Goal: Communication & Community: Connect with others

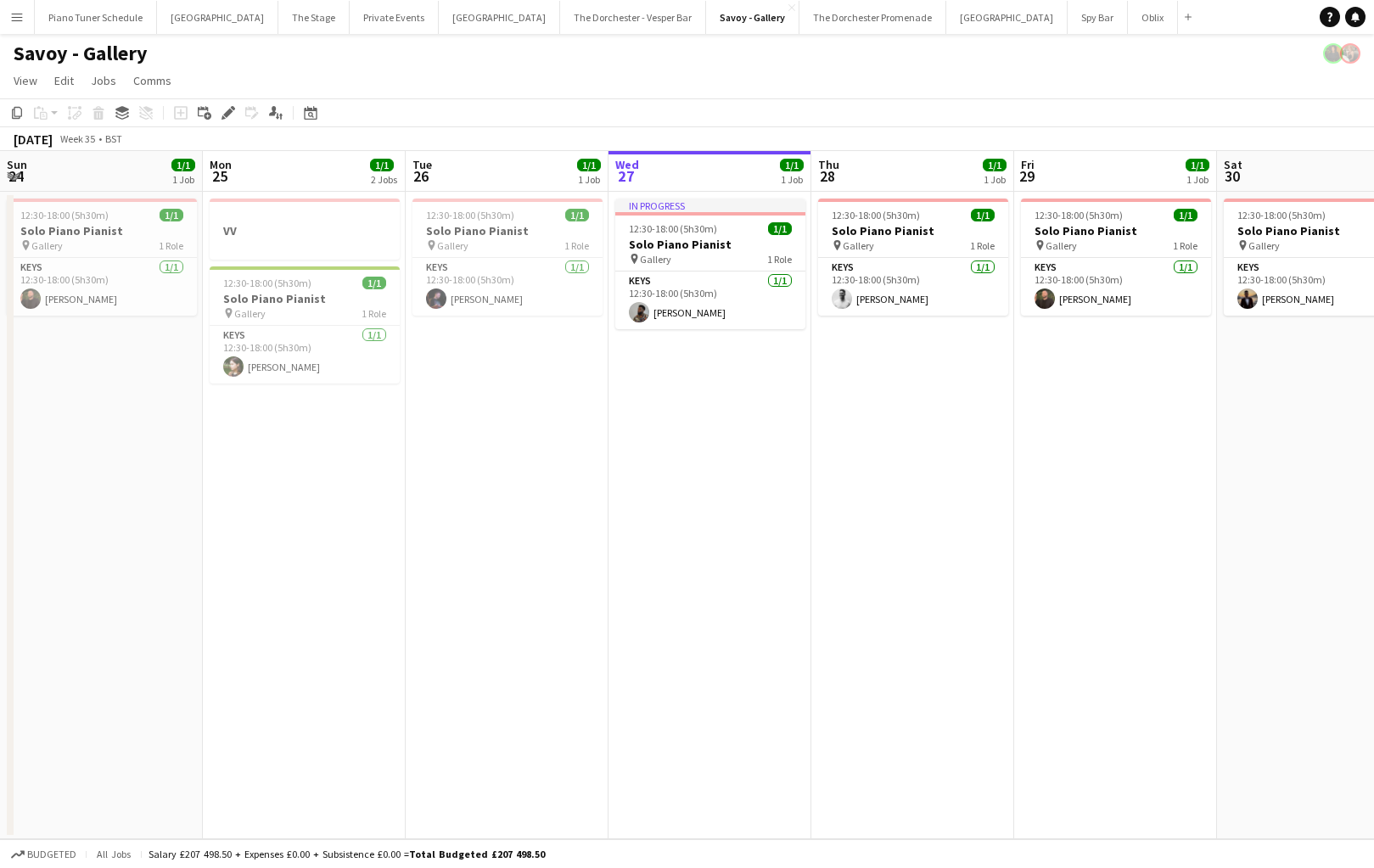
scroll to position [0, 406]
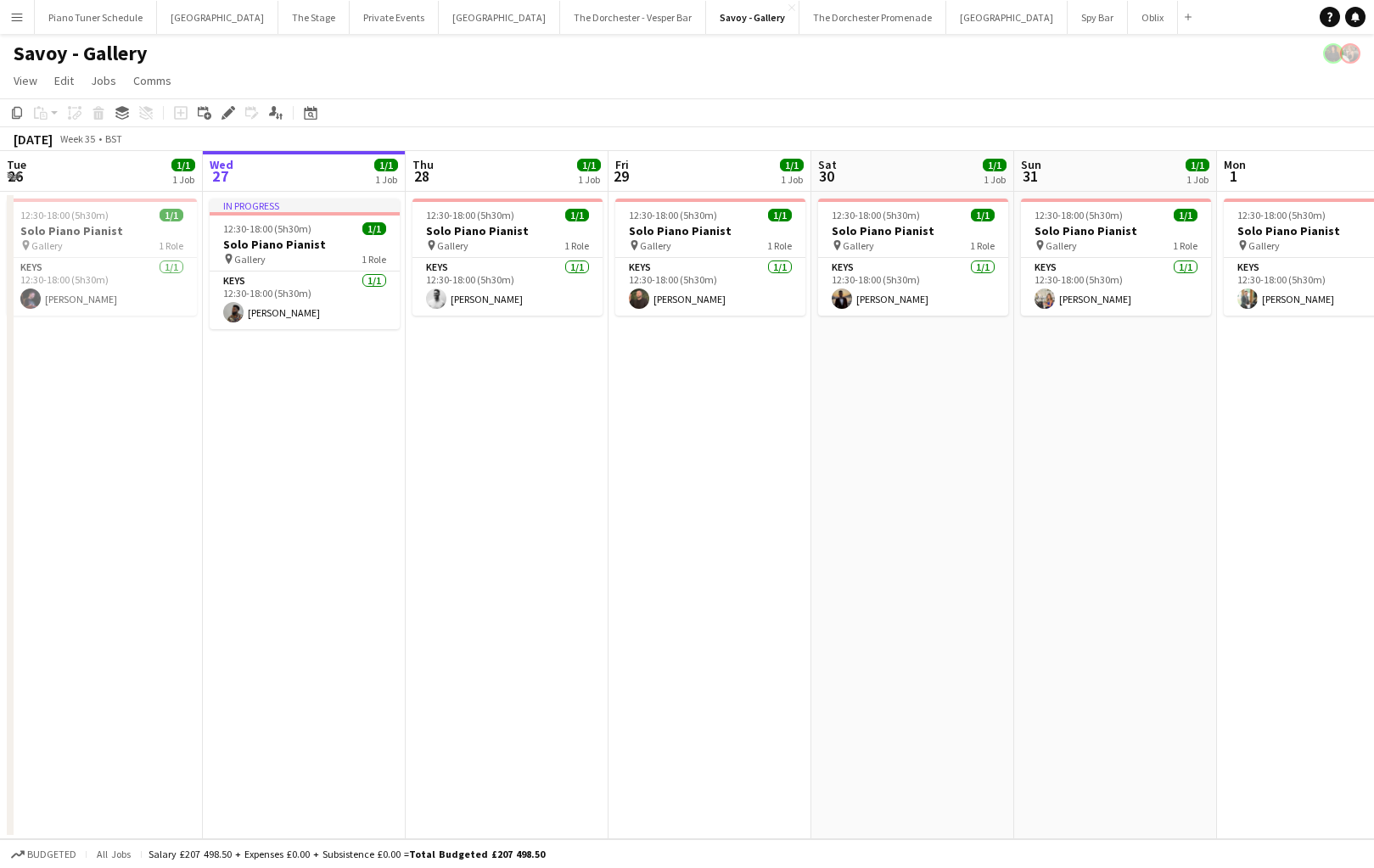
click at [29, 13] on button "Menu" at bounding box center [17, 17] width 34 height 34
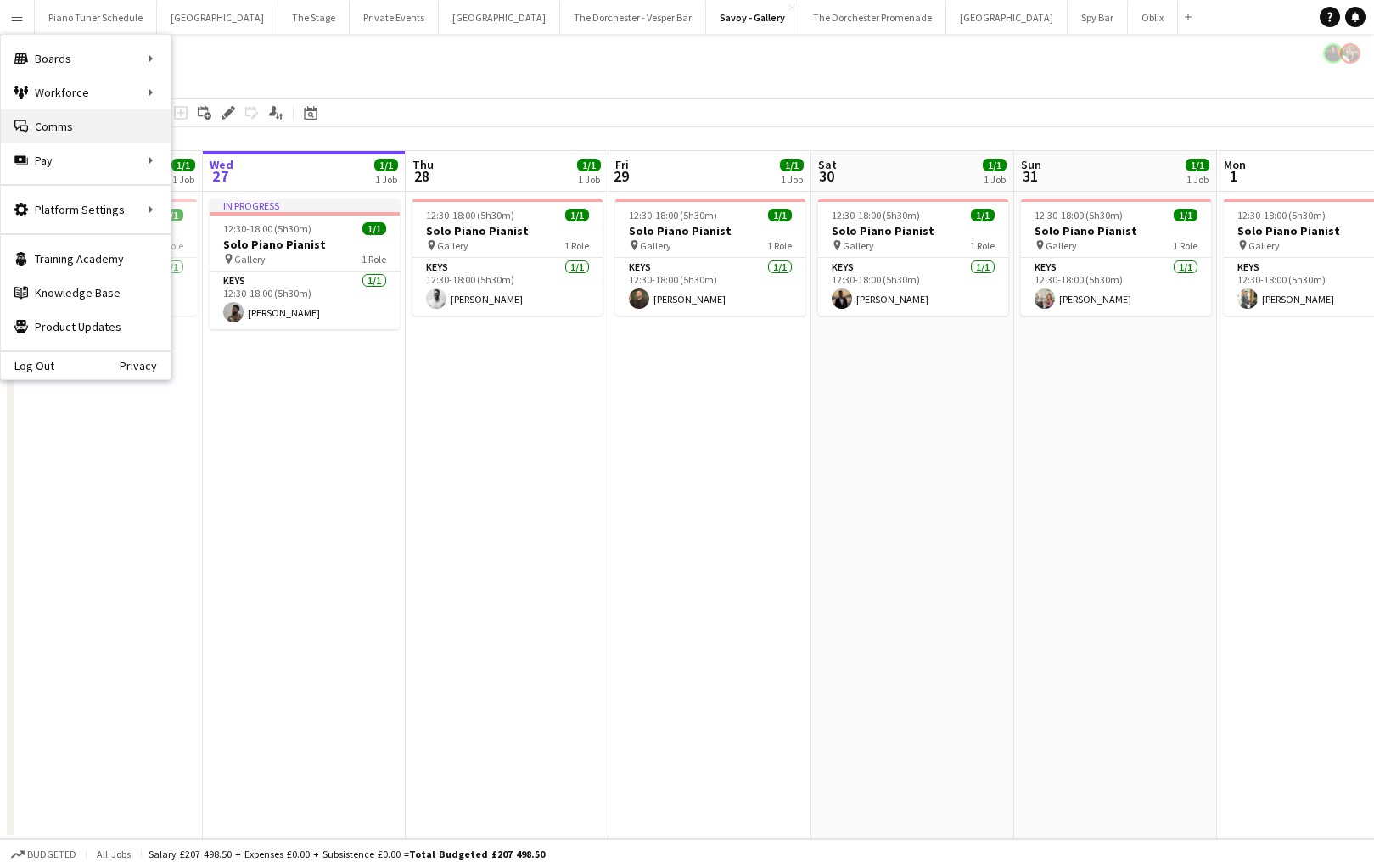
click at [116, 126] on link "Comms Comms" at bounding box center [85, 126] width 170 height 34
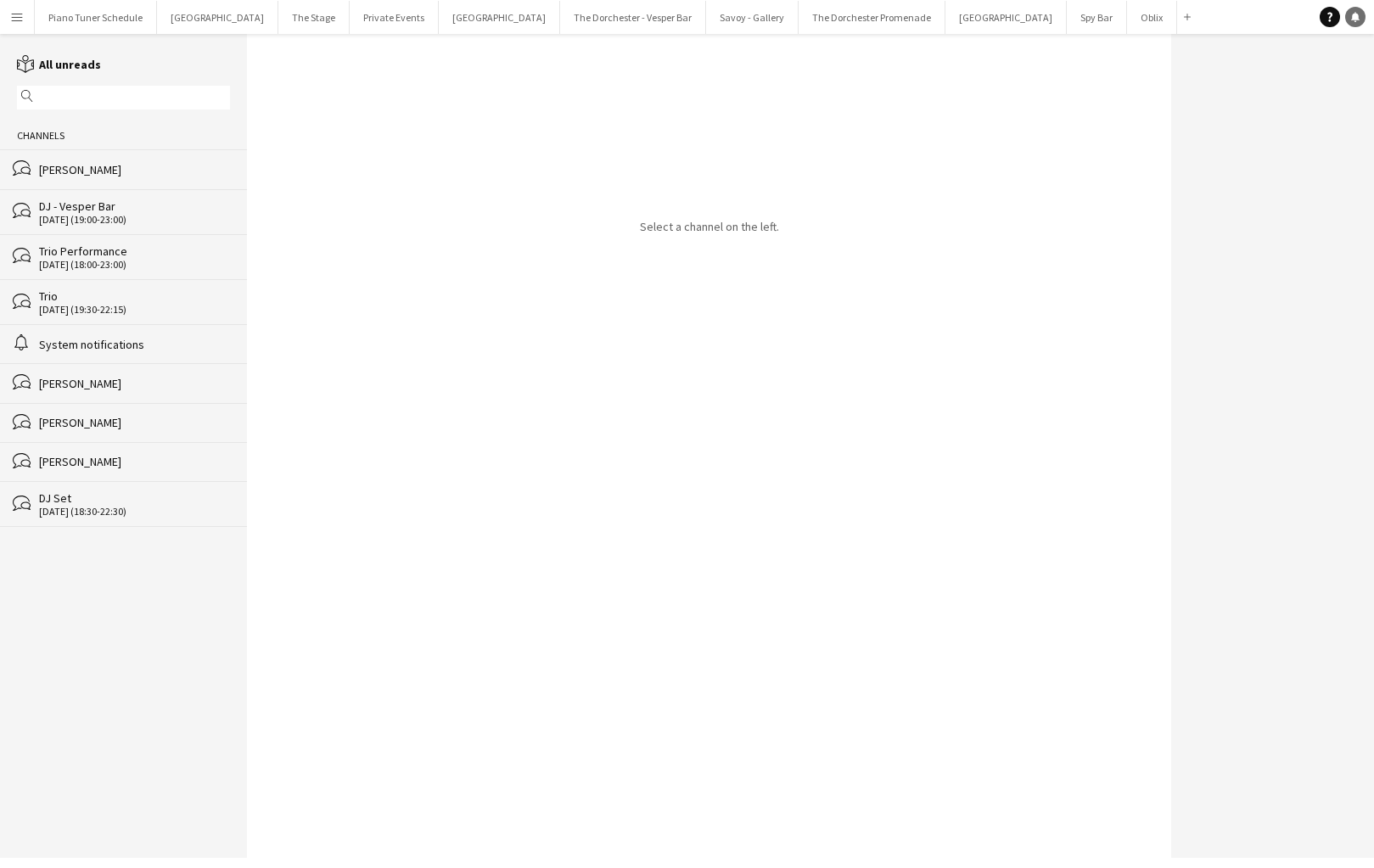
click at [1353, 18] on icon at bounding box center [1355, 16] width 9 height 9
click at [1350, 15] on icon "Notifications" at bounding box center [1354, 16] width 10 height 10
click at [858, 20] on button "The Dorchester Promenade Close" at bounding box center [872, 17] width 147 height 33
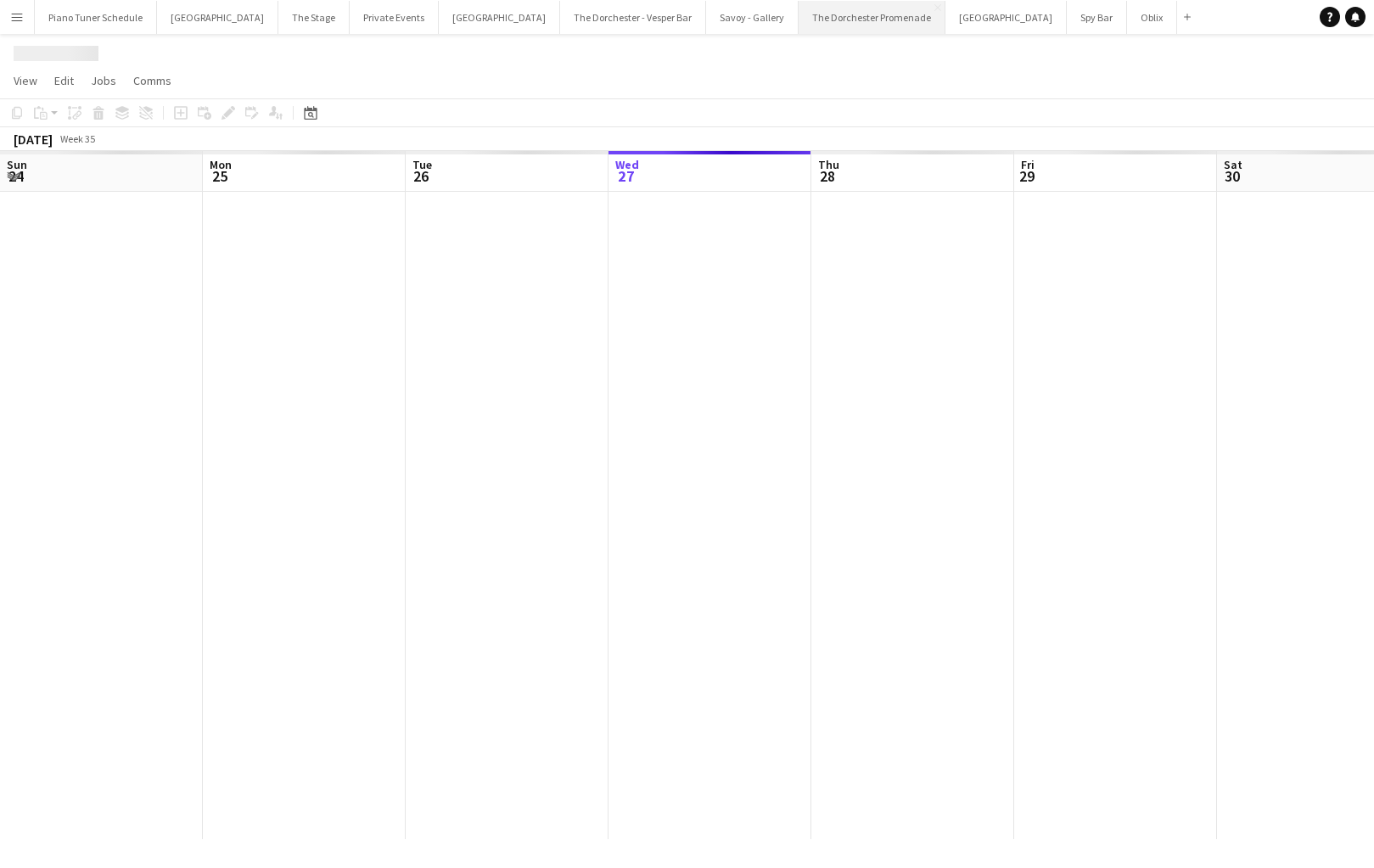
scroll to position [0, 406]
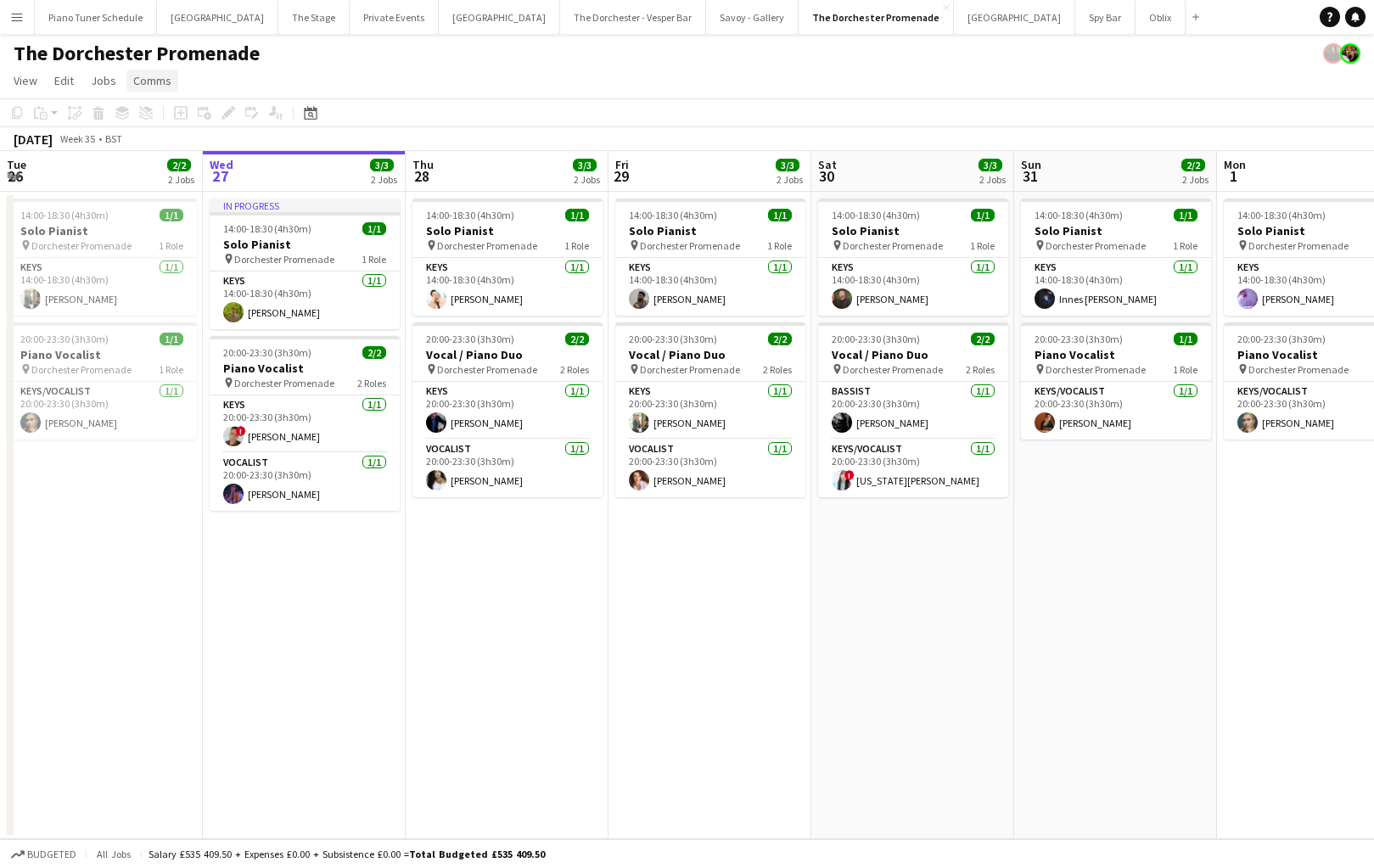
click at [139, 84] on span "Comms" at bounding box center [152, 80] width 38 height 15
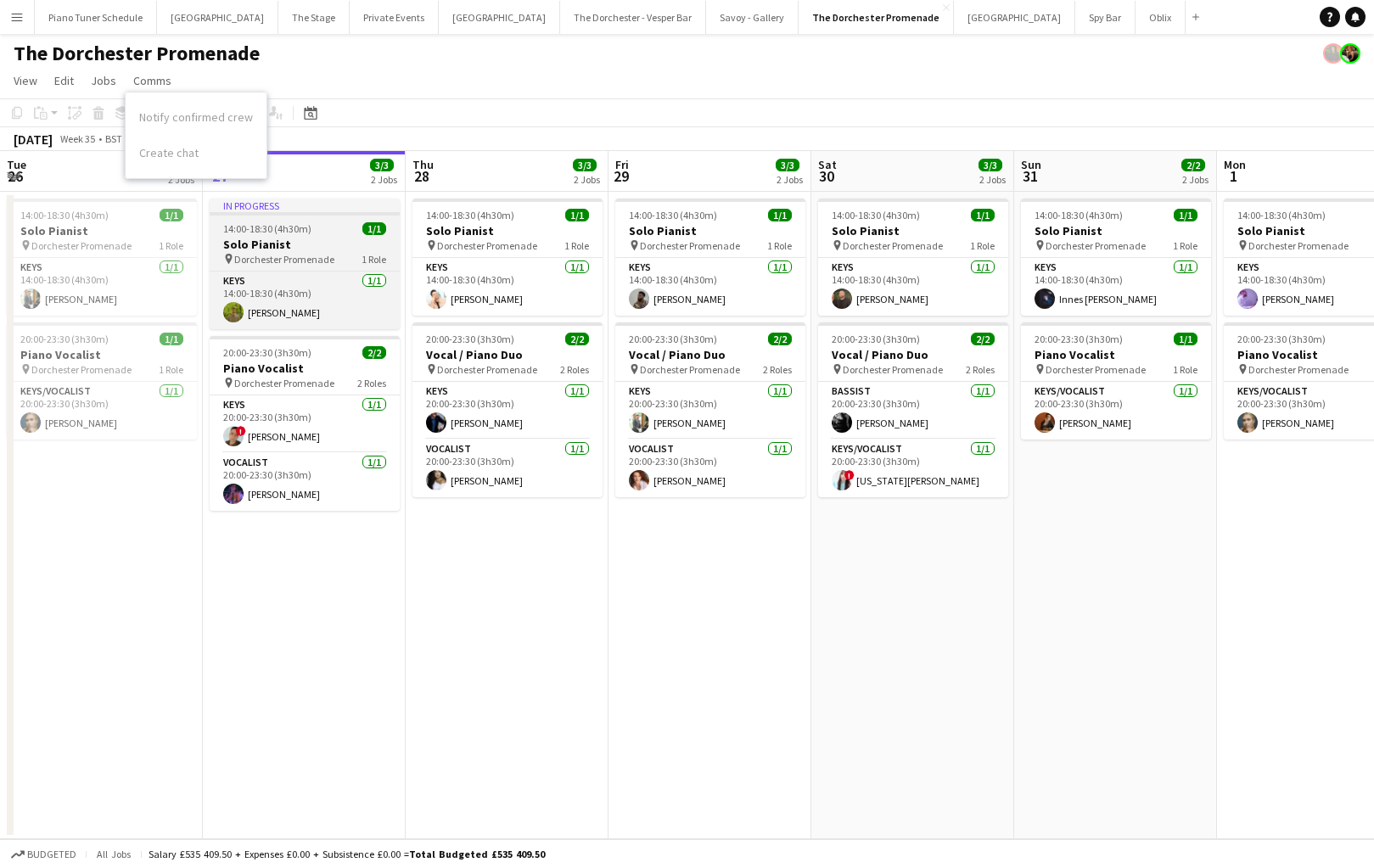
click at [349, 213] on div at bounding box center [305, 214] width 190 height 4
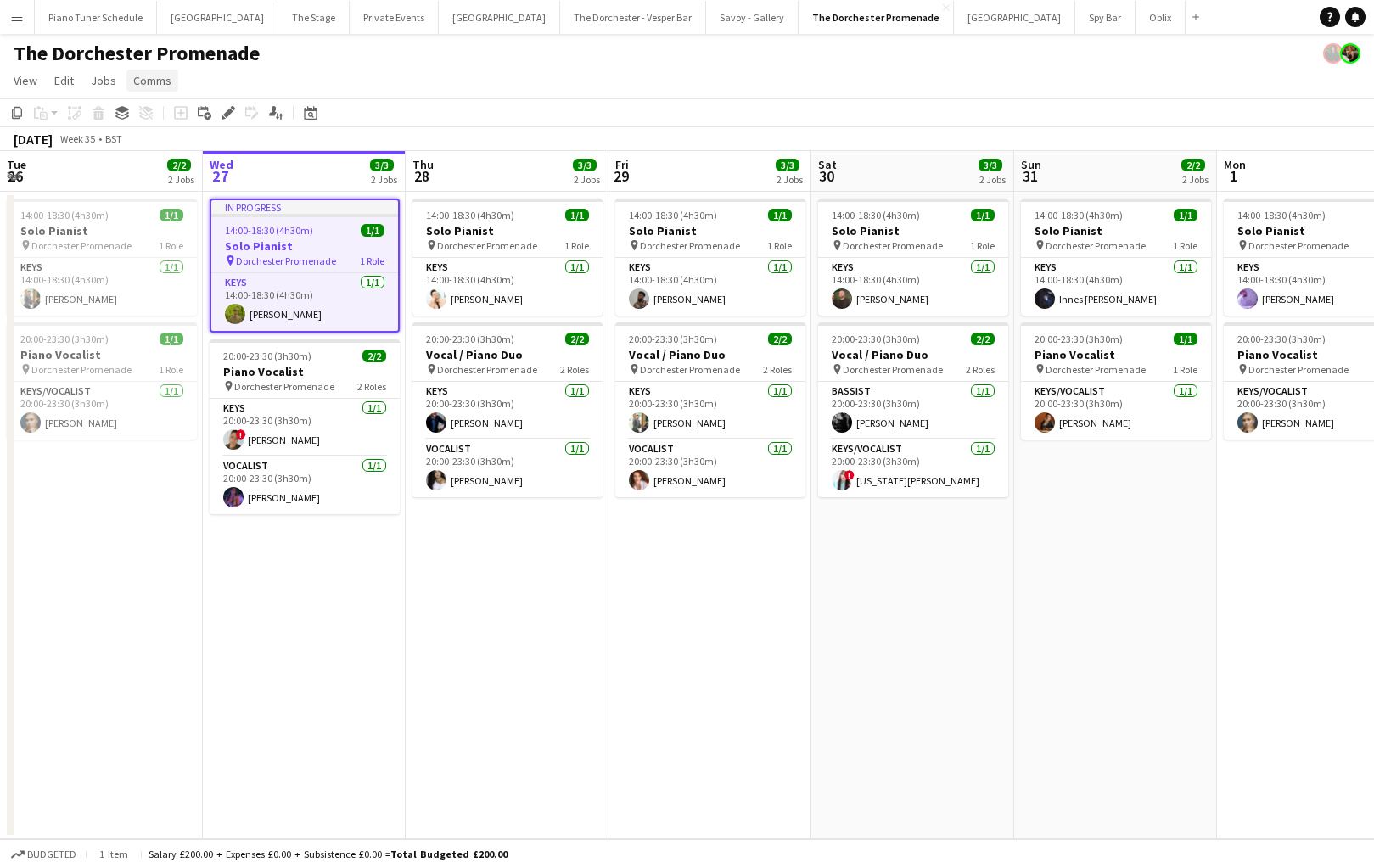
click at [144, 84] on span "Comms" at bounding box center [152, 80] width 38 height 15
click at [412, 93] on app-page-menu "View Day view expanded Day view collapsed Month view Date picker Jump to [DATE]…" at bounding box center [687, 82] width 1374 height 32
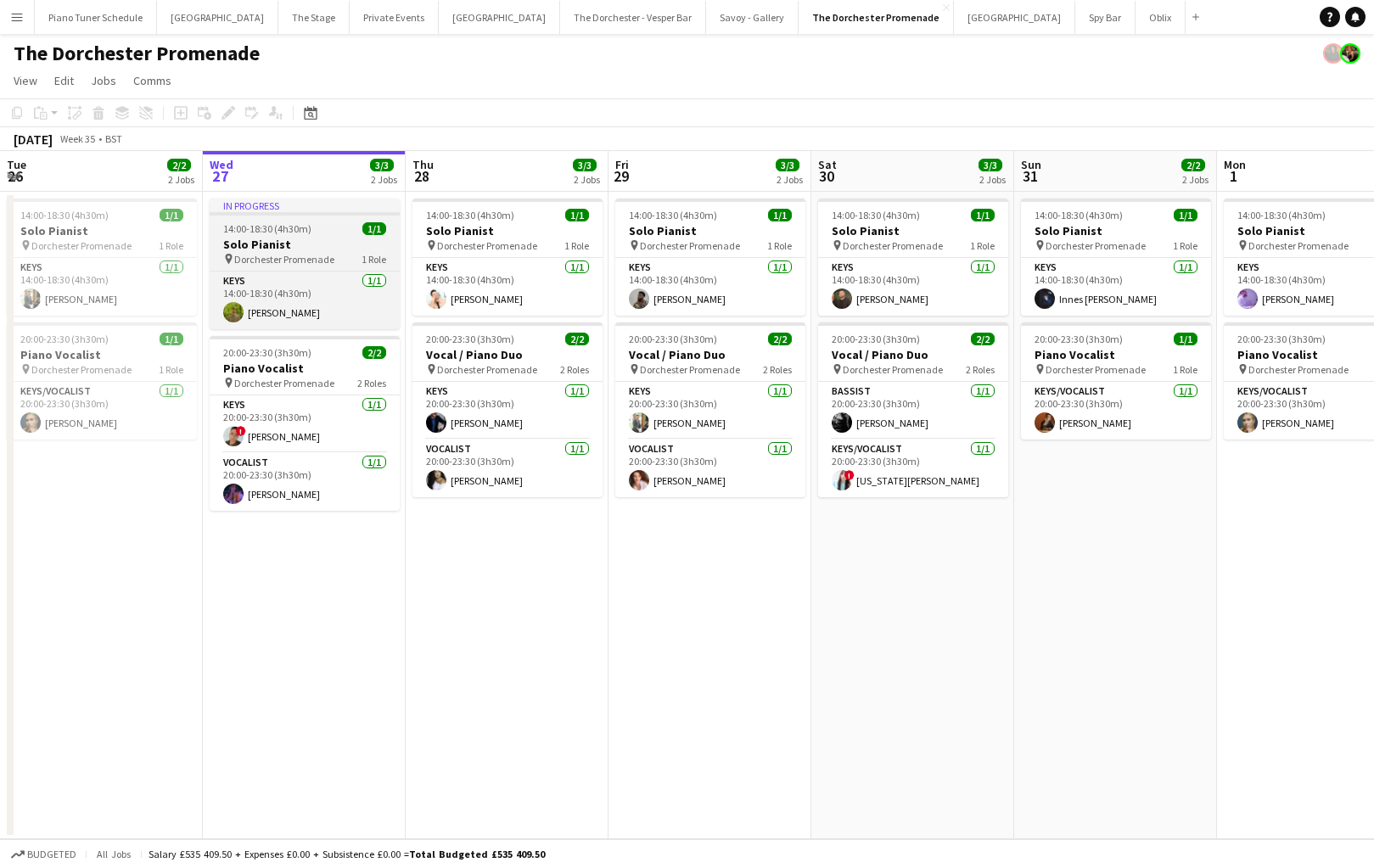
click at [280, 261] on span "Dorchester Promenade" at bounding box center [284, 259] width 100 height 12
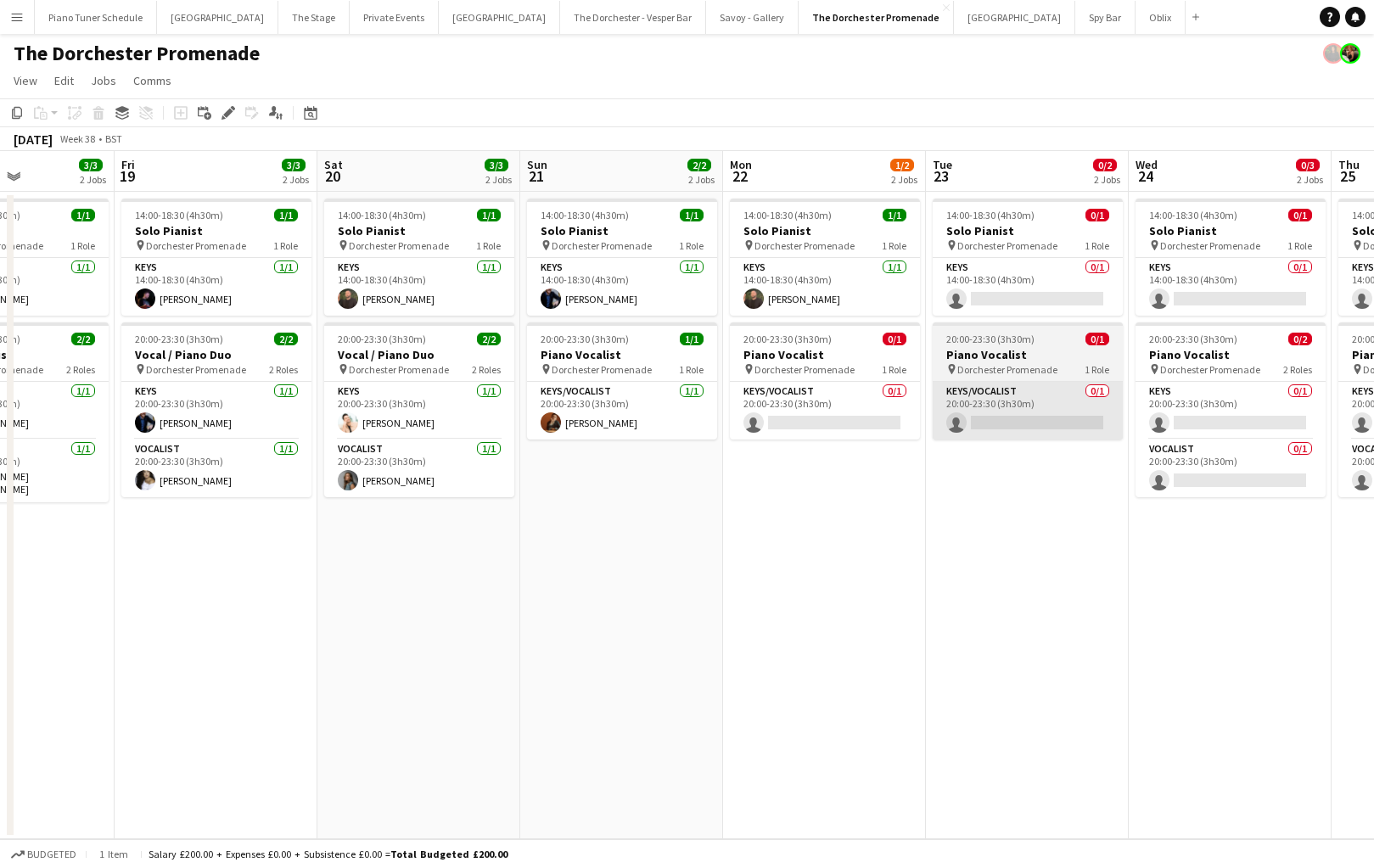
scroll to position [0, 593]
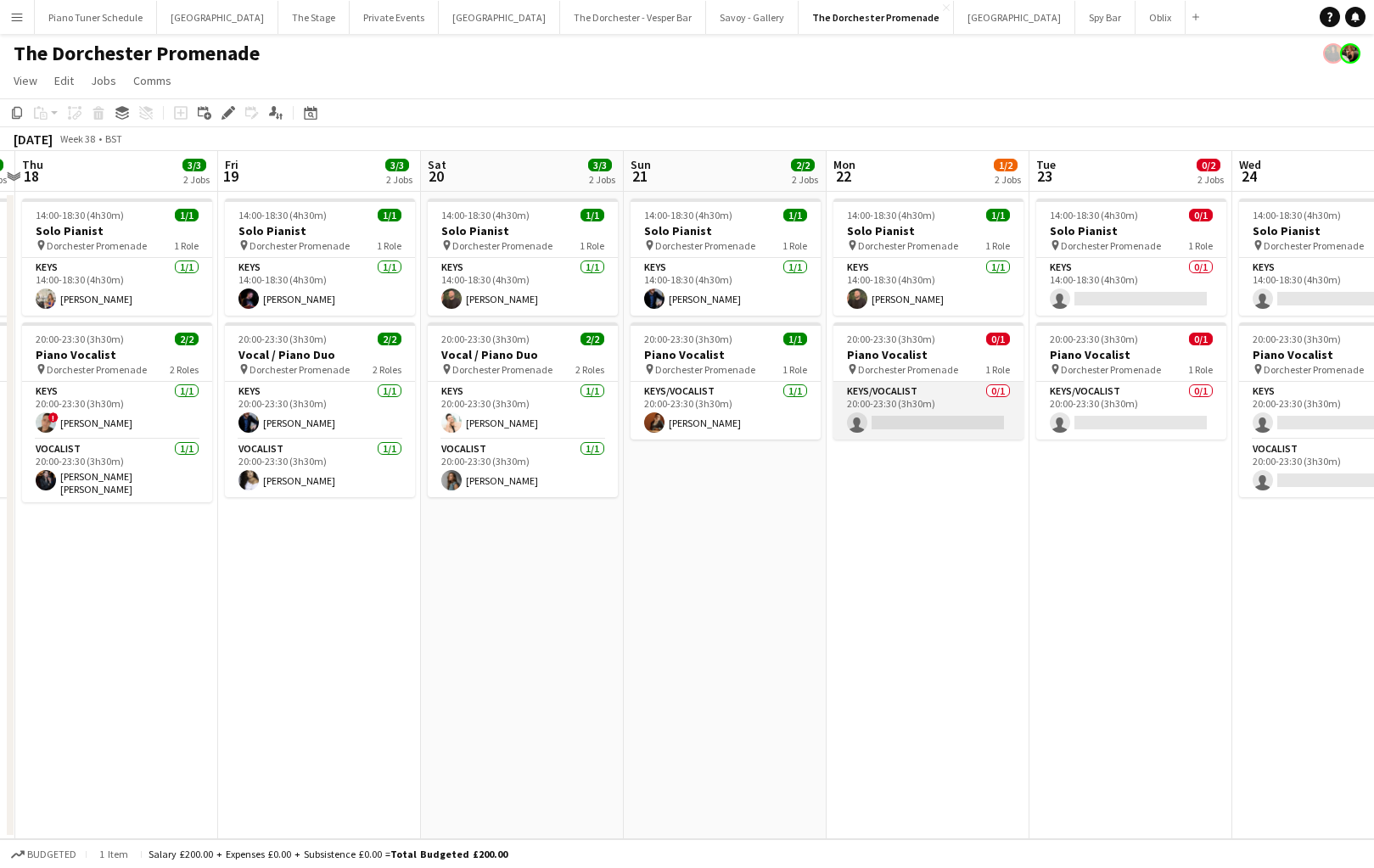
click at [936, 400] on app-card-role "Keys/Vocalist 0/1 20:00-23:30 (3h30m) single-neutral-actions" at bounding box center [928, 410] width 190 height 58
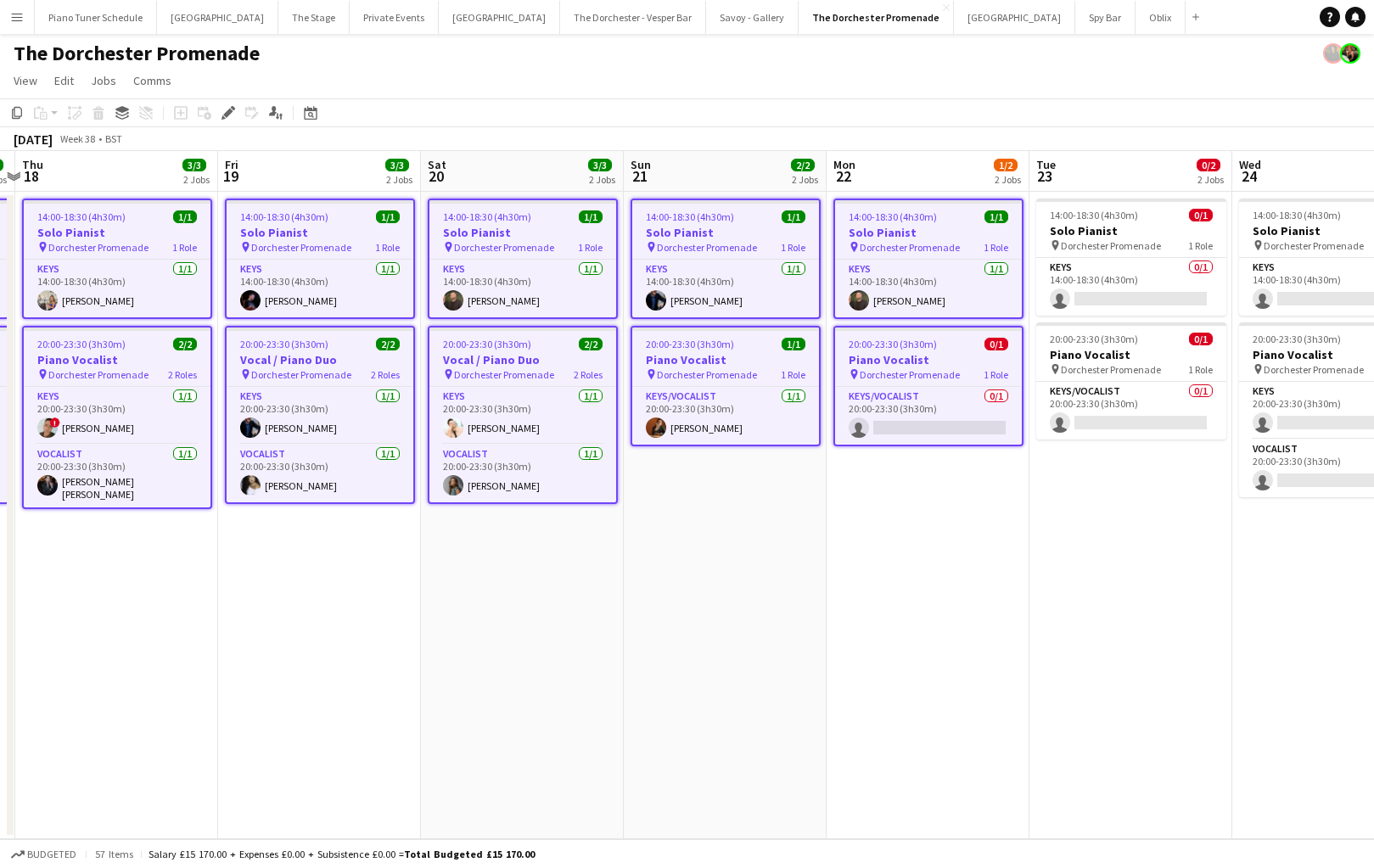
click at [25, 16] on button "Menu" at bounding box center [17, 17] width 34 height 34
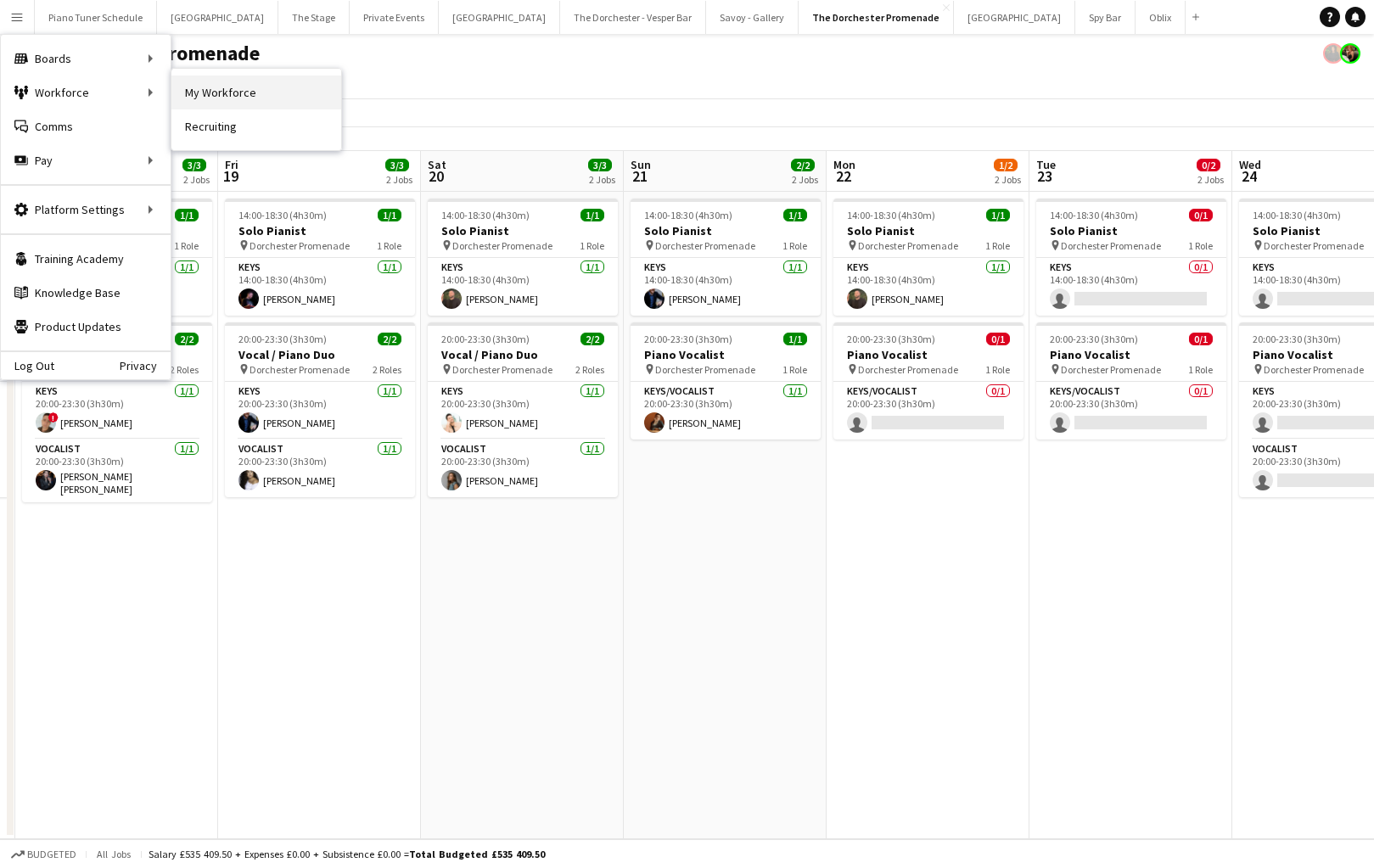
click at [218, 84] on link "My Workforce" at bounding box center [256, 92] width 170 height 34
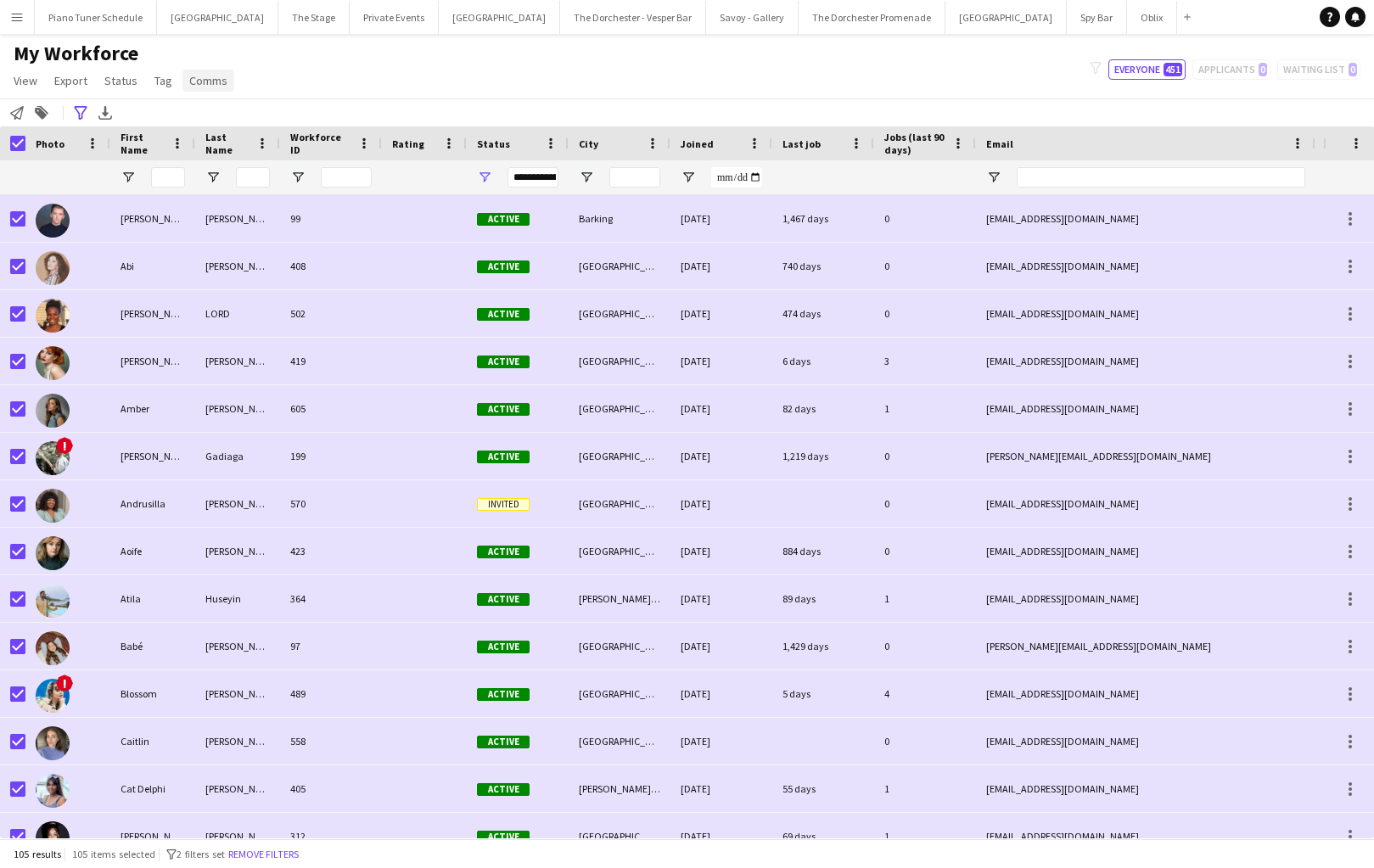
click at [197, 76] on span "Comms" at bounding box center [208, 80] width 38 height 15
click at [306, 65] on div "My Workforce View Views Default view New view Update view Delete view Edit name…" at bounding box center [687, 69] width 1374 height 58
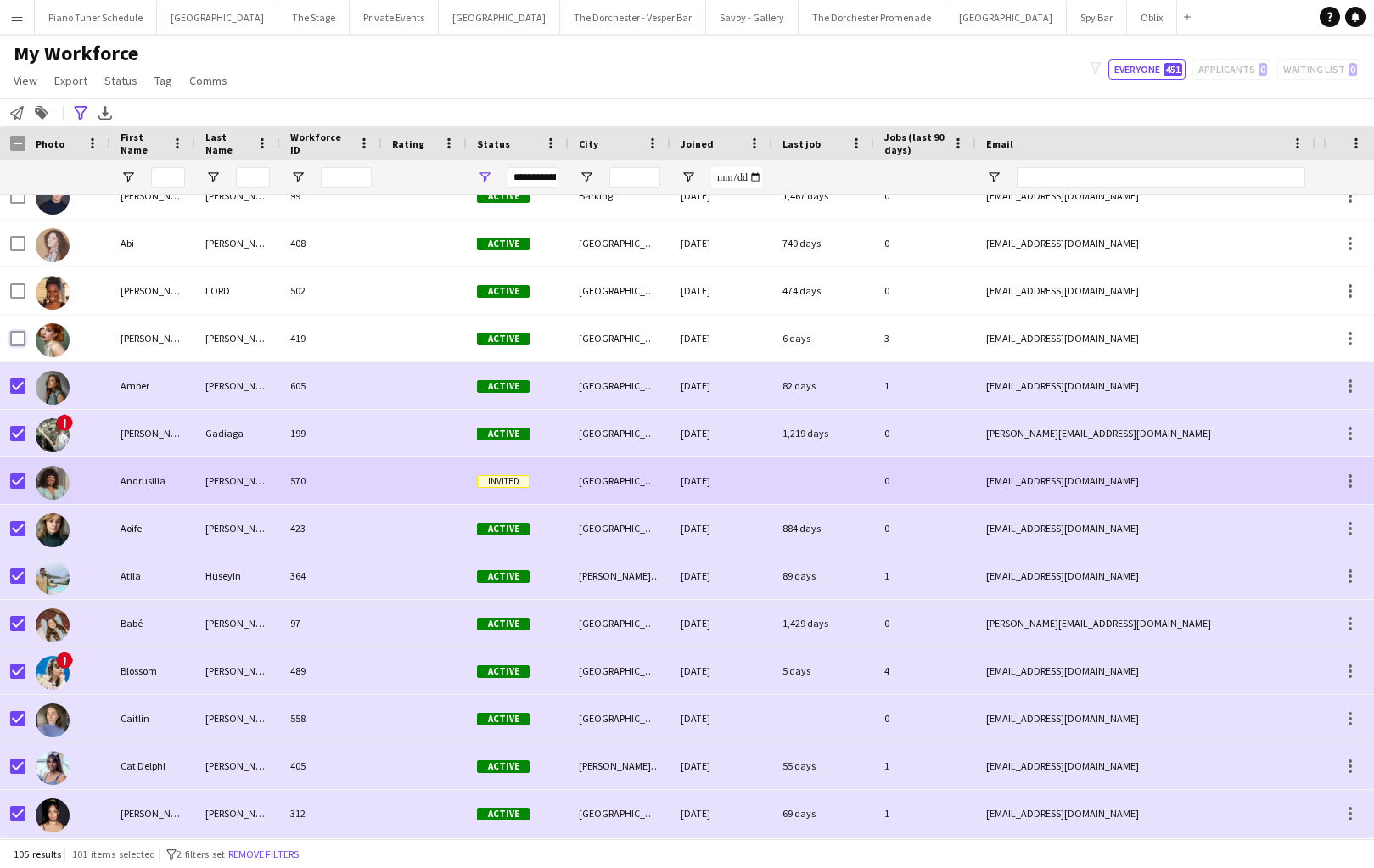
scroll to position [25, 0]
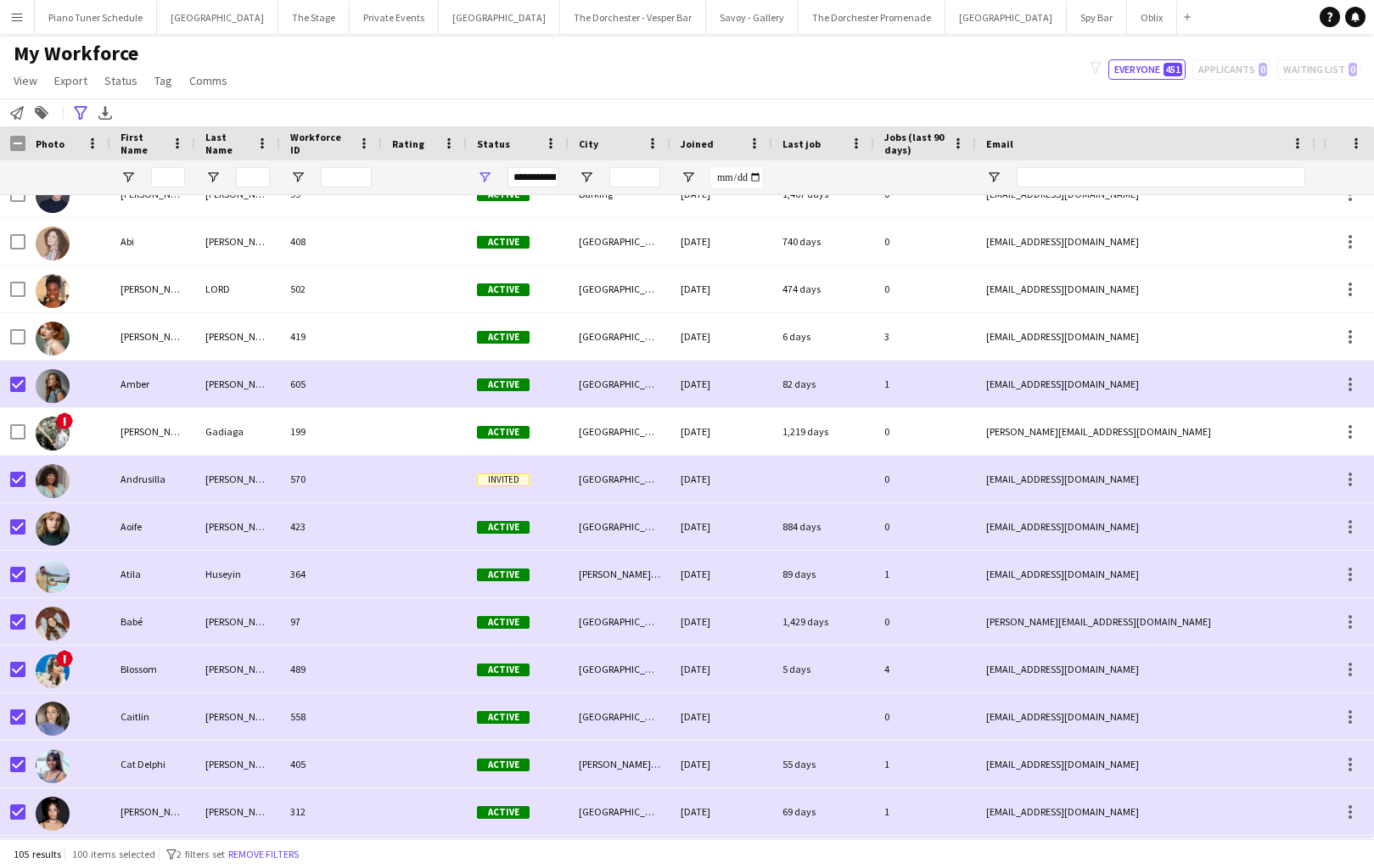
click at [295, 51] on div "My Workforce View Views Default view New view Update view Delete view Edit name…" at bounding box center [687, 69] width 1374 height 58
